Goal: Transaction & Acquisition: Register for event/course

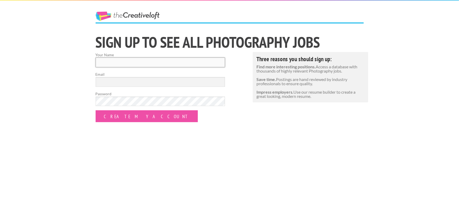
click at [127, 61] on input "Your Name" at bounding box center [160, 63] width 129 height 10
type input "[PERSON_NAME]"
click at [130, 83] on input "Email" at bounding box center [160, 82] width 129 height 10
type input "[EMAIL_ADDRESS][DOMAIN_NAME]"
click at [96, 110] on input "Create my Account" at bounding box center [147, 116] width 102 height 12
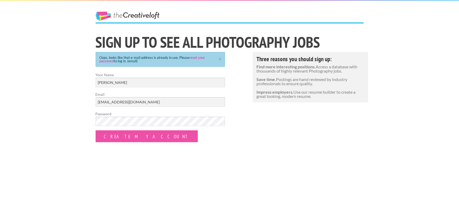
click at [200, 57] on link "reset your password" at bounding box center [152, 59] width 106 height 8
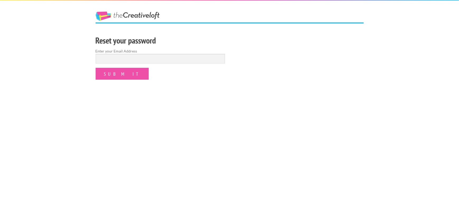
click at [16, 34] on div "The Creative Loft Reset your password Enter your Email Address Submit" at bounding box center [229, 105] width 459 height 210
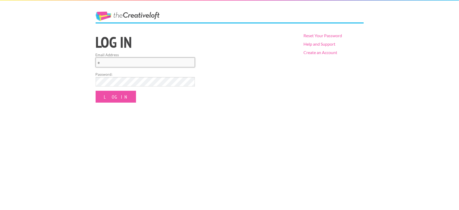
type input "[EMAIL_ADDRESS][DOMAIN_NAME]"
click at [137, 91] on form "Email Address elijahcarvalho63@gmail.com Password: Log In" at bounding box center [145, 77] width 99 height 51
click at [96, 91] on input "Log In" at bounding box center [116, 97] width 40 height 12
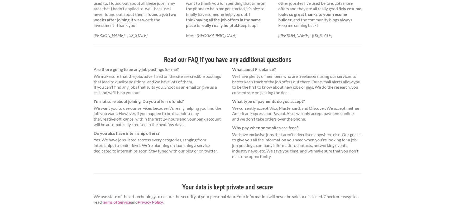
scroll to position [168, 0]
